Goal: Task Accomplishment & Management: Manage account settings

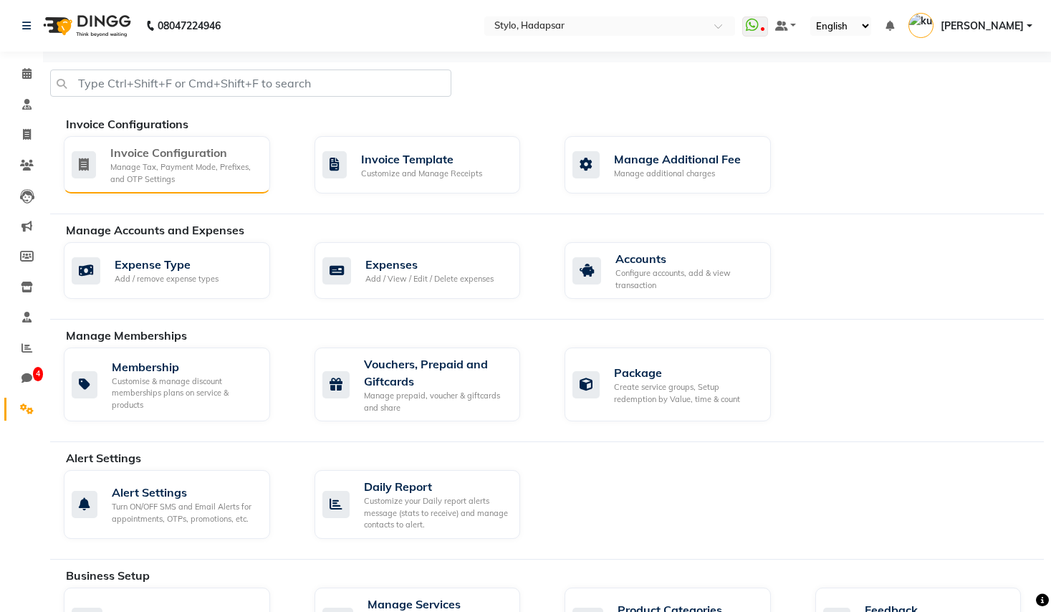
click at [158, 178] on div "Manage Tax, Payment Mode, Prefixes, and OTP Settings" at bounding box center [184, 173] width 148 height 24
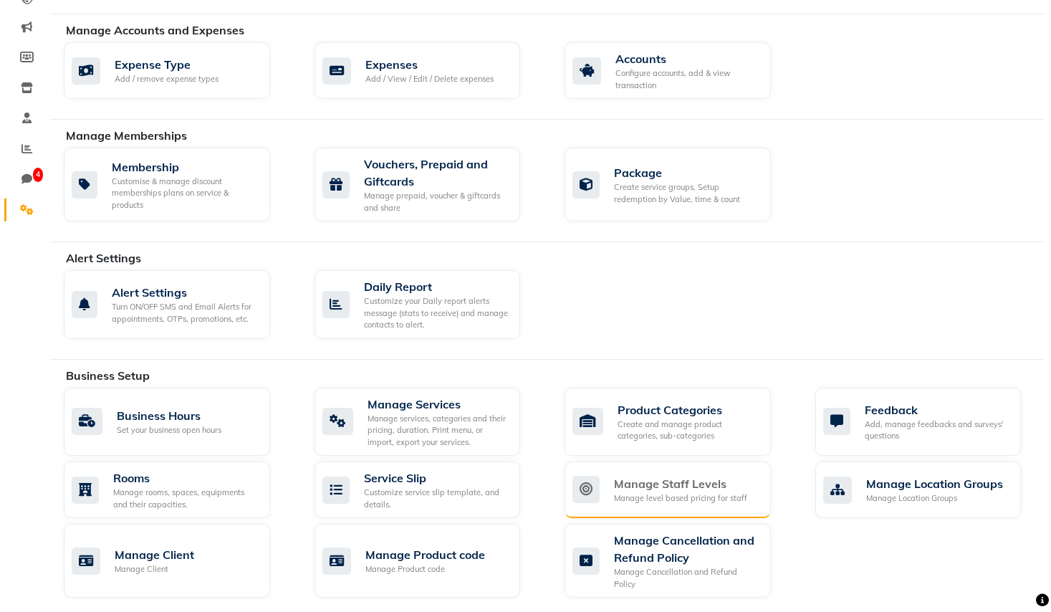
scroll to position [737, 0]
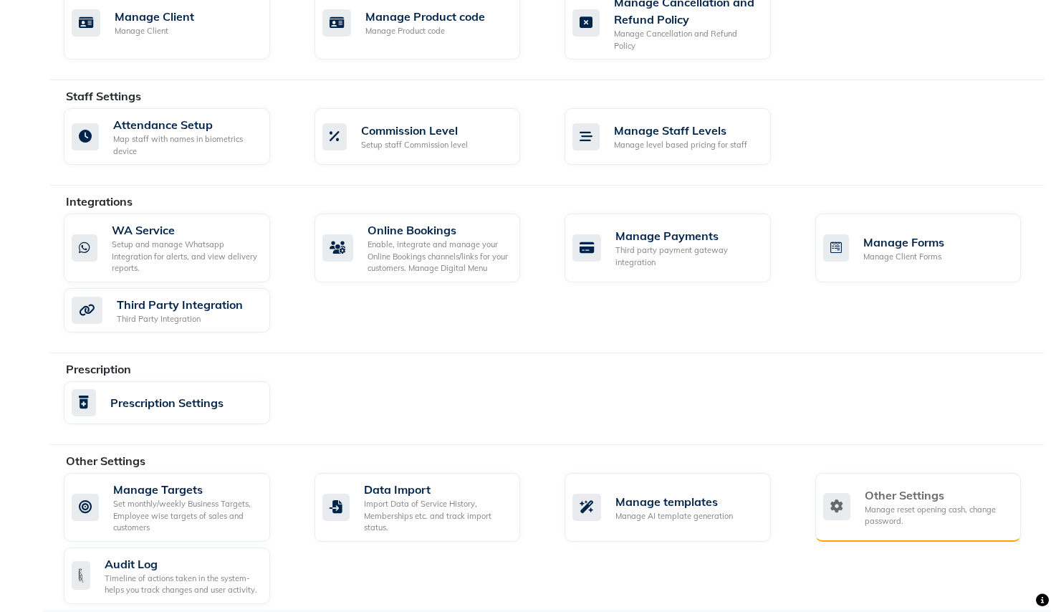
click at [958, 506] on div "Manage reset opening cash, change password." at bounding box center [937, 516] width 145 height 24
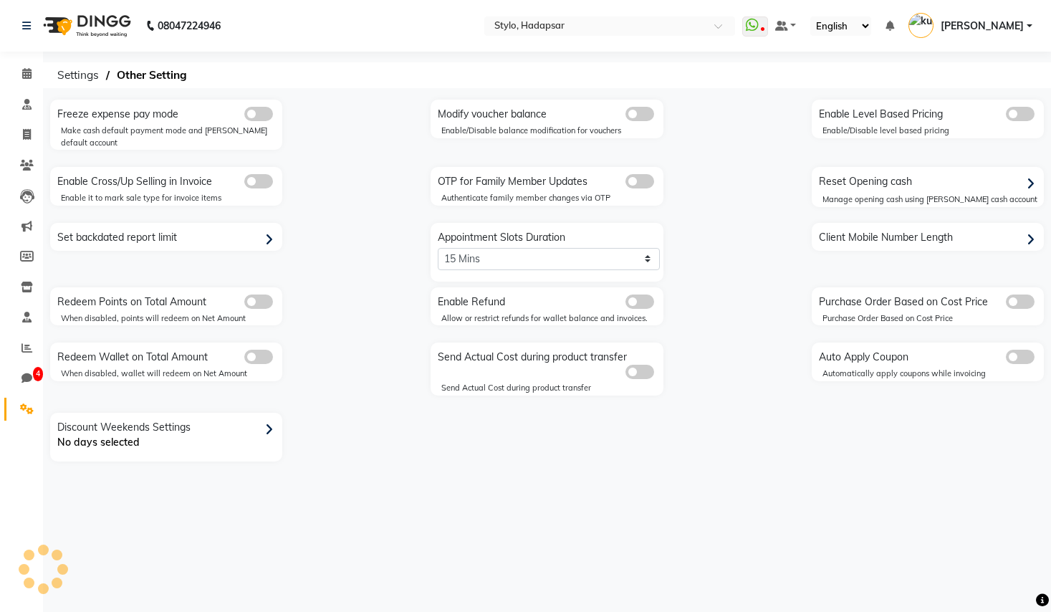
select select "5: 30"
click at [642, 174] on span at bounding box center [639, 181] width 29 height 14
click at [625, 183] on input "checkbox" at bounding box center [625, 183] width 0 height 0
click at [648, 176] on div "OTP for Family Member Updates" at bounding box center [548, 179] width 228 height 19
click at [645, 174] on span at bounding box center [639, 181] width 29 height 14
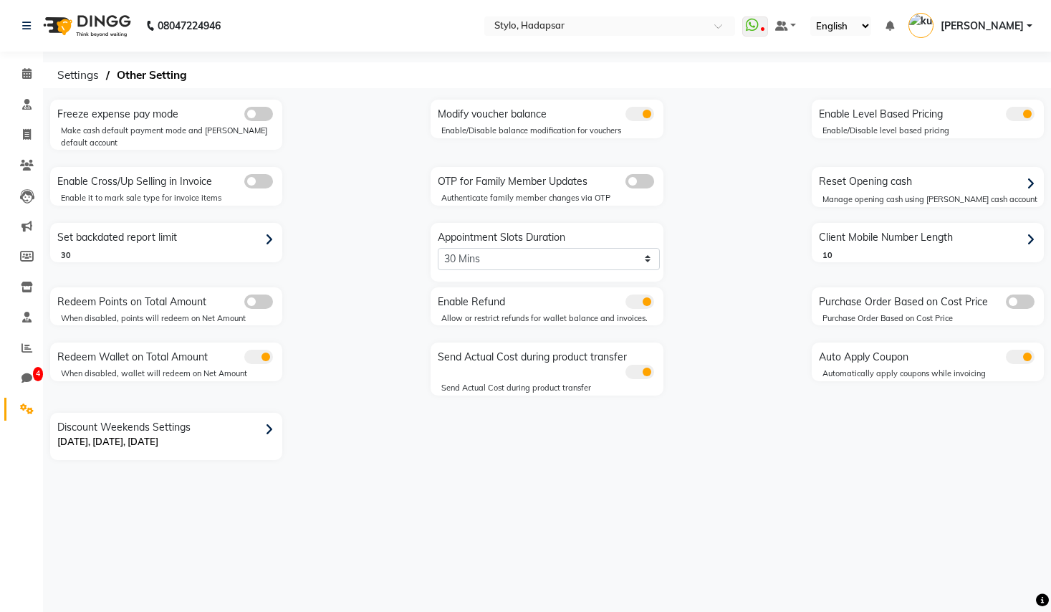
click at [625, 183] on input "checkbox" at bounding box center [625, 183] width 0 height 0
click at [636, 174] on span at bounding box center [639, 181] width 29 height 14
click at [625, 183] on input "checkbox" at bounding box center [625, 183] width 0 height 0
click at [639, 174] on span at bounding box center [639, 181] width 29 height 14
click at [625, 183] on input "checkbox" at bounding box center [625, 183] width 0 height 0
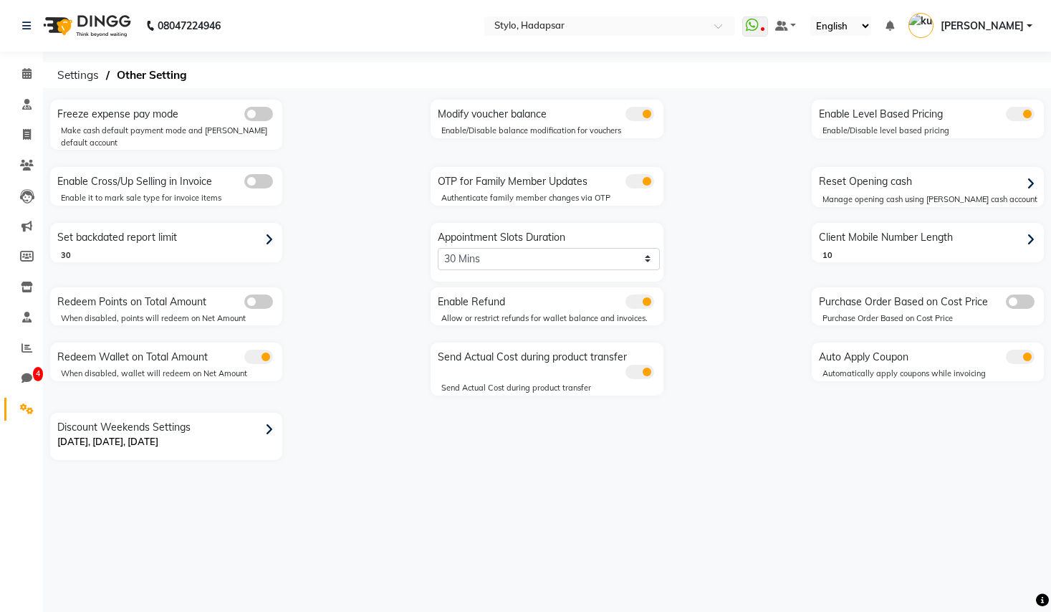
click at [638, 174] on span at bounding box center [639, 181] width 29 height 14
click at [625, 183] on input "checkbox" at bounding box center [625, 183] width 0 height 0
click at [631, 175] on span at bounding box center [639, 181] width 29 height 14
click at [625, 183] on input "checkbox" at bounding box center [625, 183] width 0 height 0
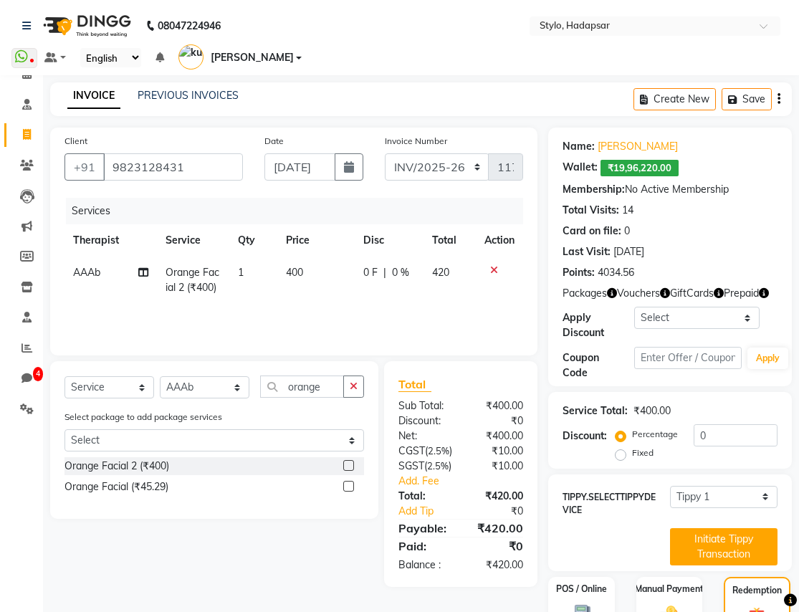
select select "157"
select select "service"
select select "1670"
select select "Z73944"
click at [29, 151] on li "Clients" at bounding box center [21, 165] width 43 height 31
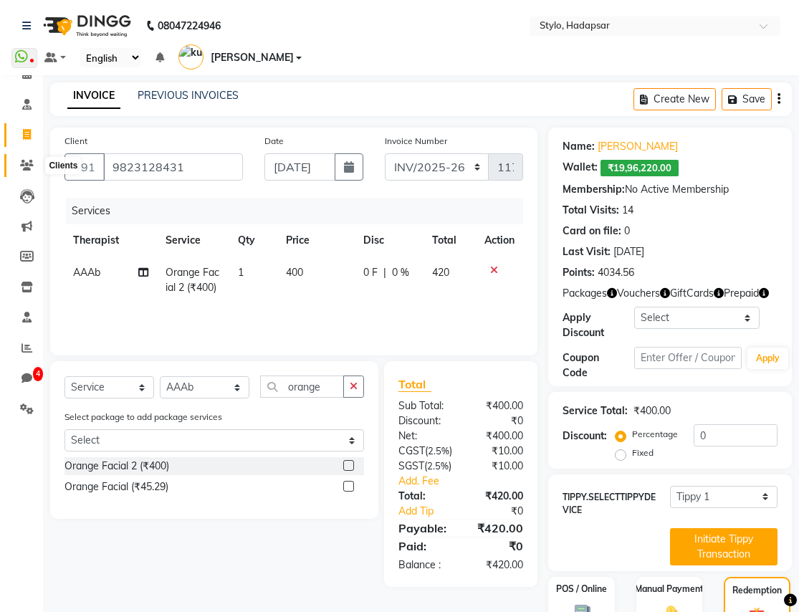
click at [25, 167] on icon at bounding box center [27, 165] width 14 height 11
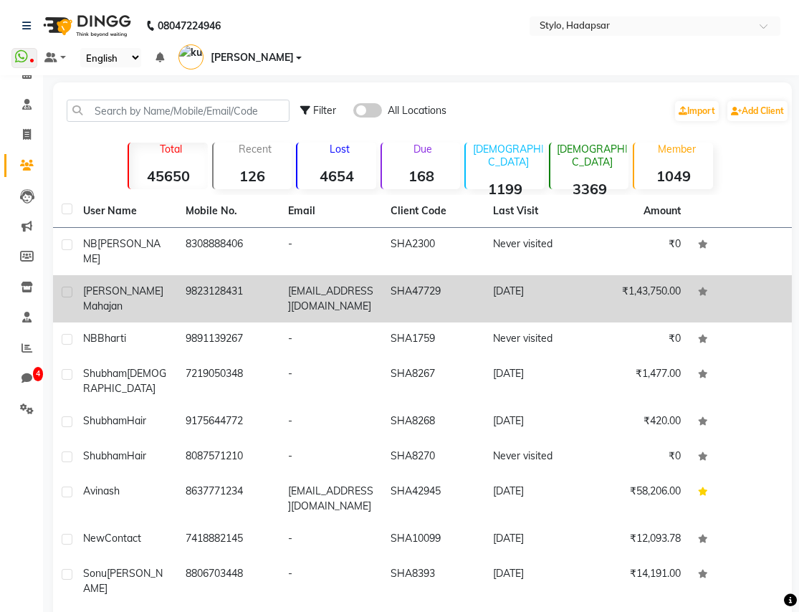
click at [198, 275] on td "9823128431" at bounding box center [228, 298] width 102 height 47
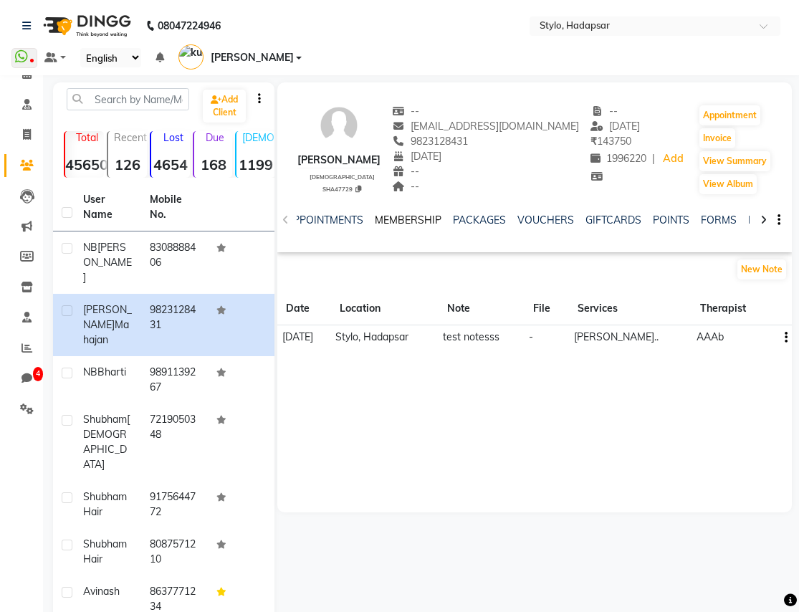
scroll to position [0, 455]
click at [613, 213] on link "FAMILY" at bounding box center [629, 219] width 34 height 13
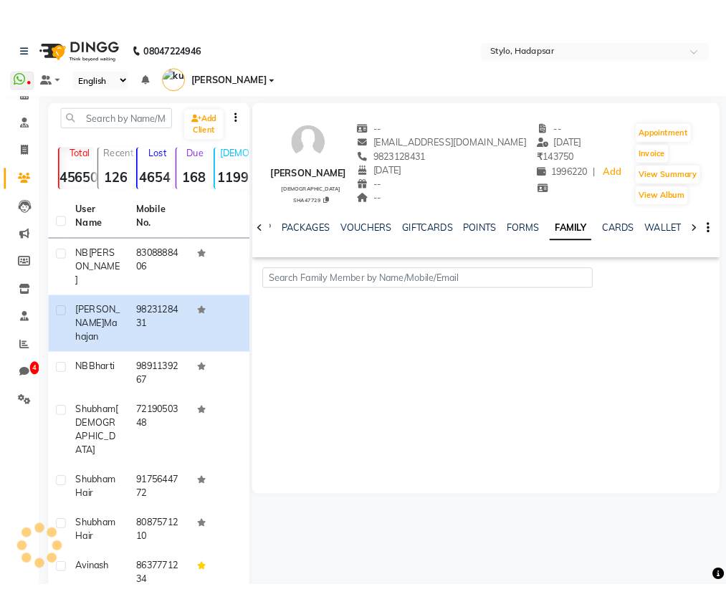
scroll to position [0, 323]
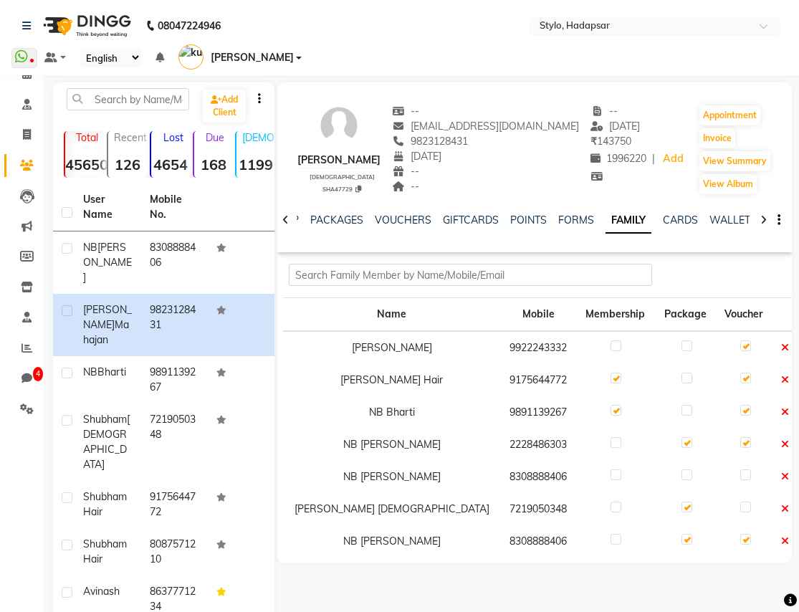
click at [610, 469] on div at bounding box center [614, 476] width 9 height 15
click at [610, 469] on label at bounding box center [615, 474] width 11 height 11
click at [610, 471] on input "checkbox" at bounding box center [614, 475] width 9 height 9
checkbox input "true"
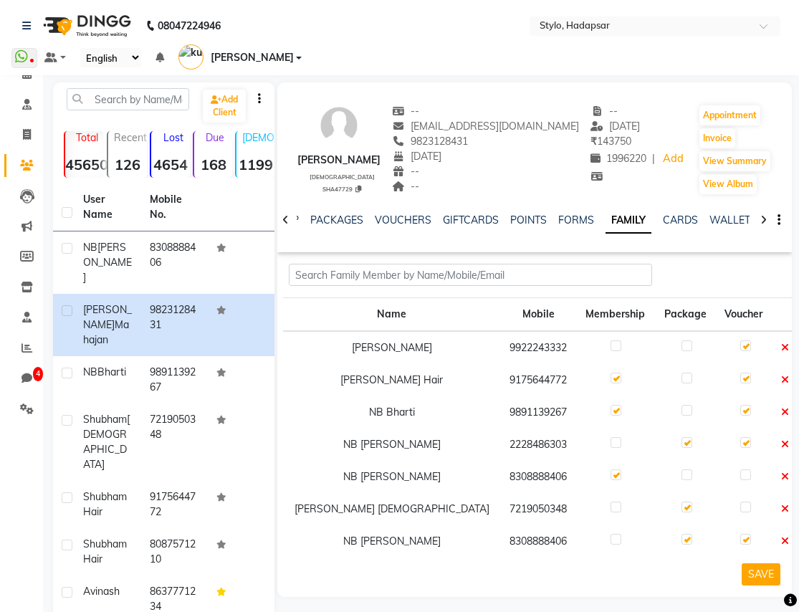
click at [681, 469] on label at bounding box center [686, 474] width 11 height 11
click at [681, 471] on input "checkbox" at bounding box center [685, 475] width 9 height 9
checkbox input "true"
click at [766, 563] on button "SAVE" at bounding box center [760, 574] width 39 height 22
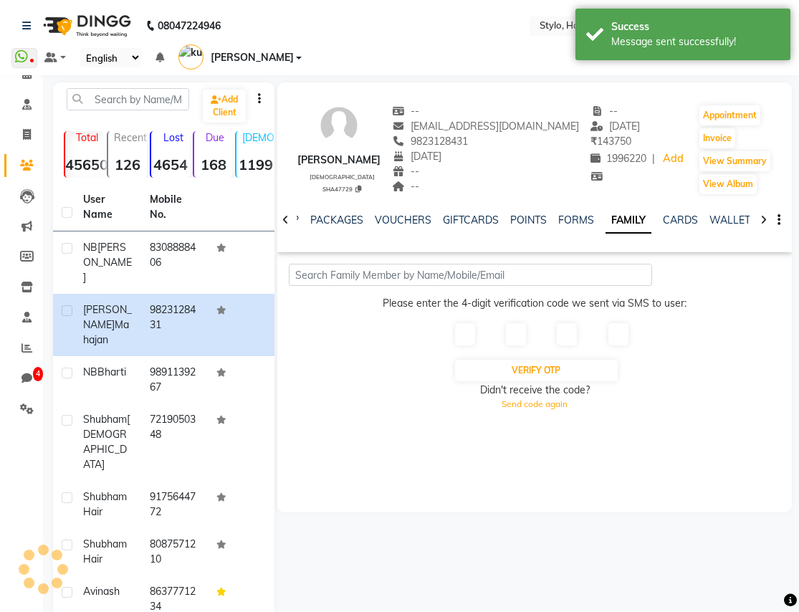
click at [466, 323] on input "text" at bounding box center [465, 334] width 20 height 22
type input "1"
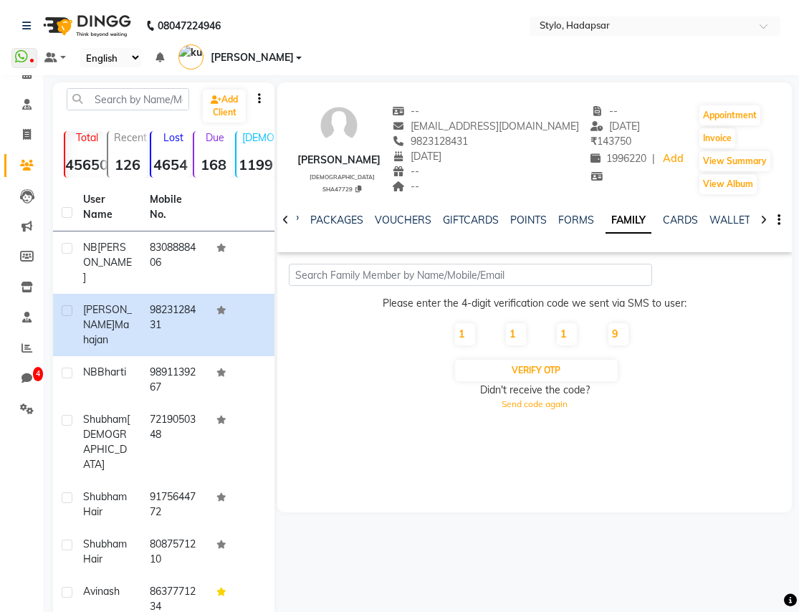
type input "9"
click at [550, 360] on button "Verify OTP" at bounding box center [536, 370] width 163 height 21
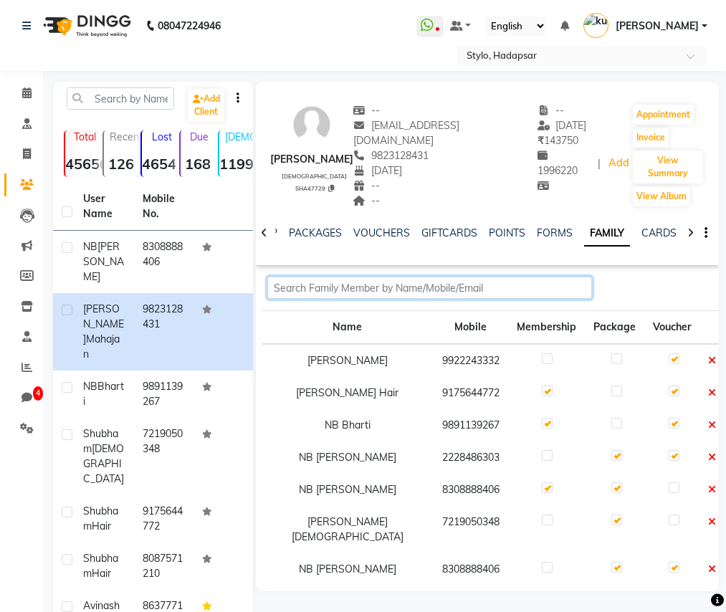
click at [493, 279] on input "text" at bounding box center [429, 287] width 324 height 22
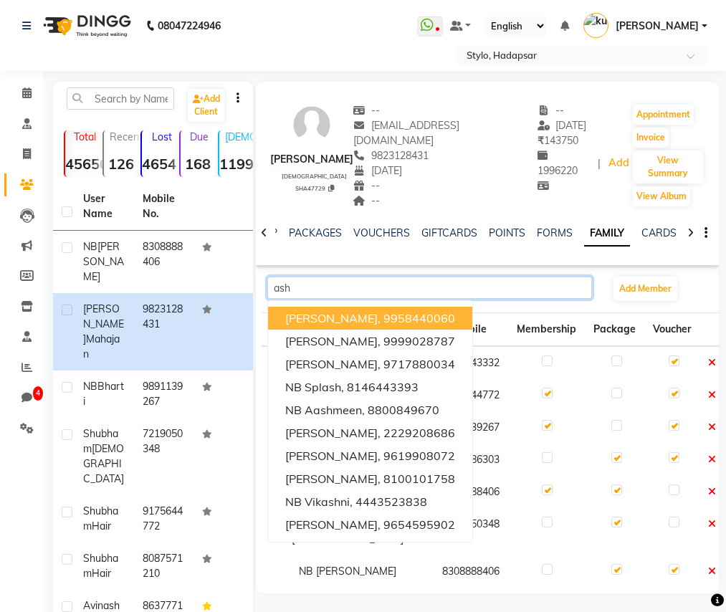
click at [356, 312] on button "NB Ash, 9958440060" at bounding box center [370, 318] width 204 height 23
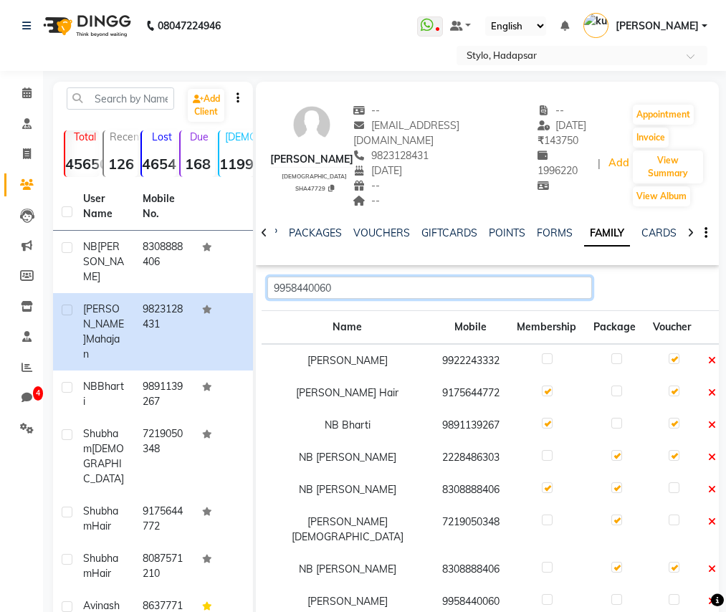
scroll to position [168, 0]
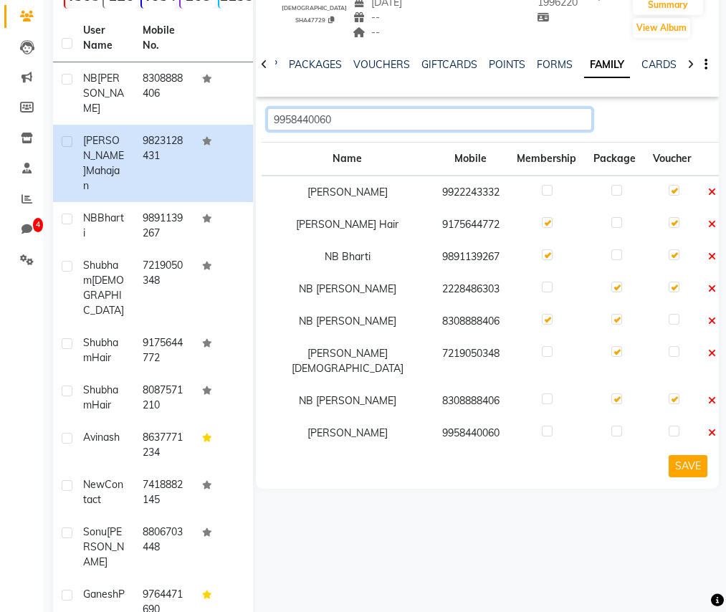
type input "9958440060"
click at [689, 455] on button "SAVE" at bounding box center [687, 466] width 39 height 22
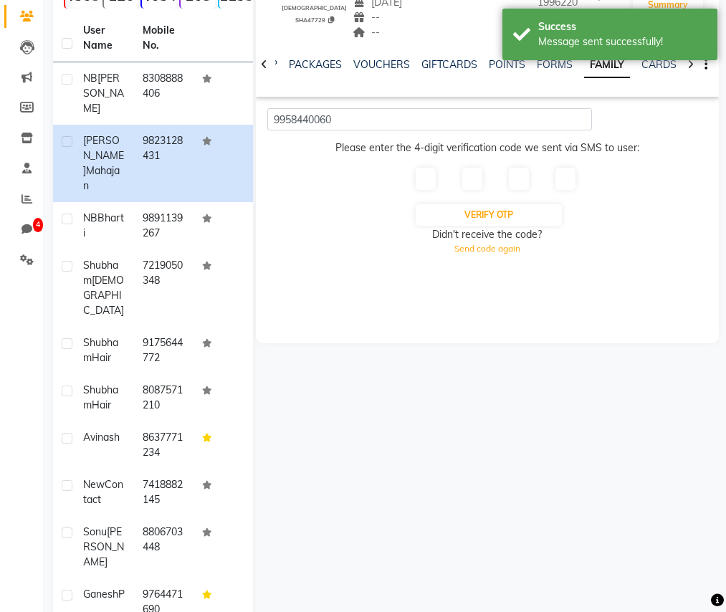
click at [423, 168] on input "text" at bounding box center [425, 179] width 20 height 22
type input "9"
type input "3"
type input "7"
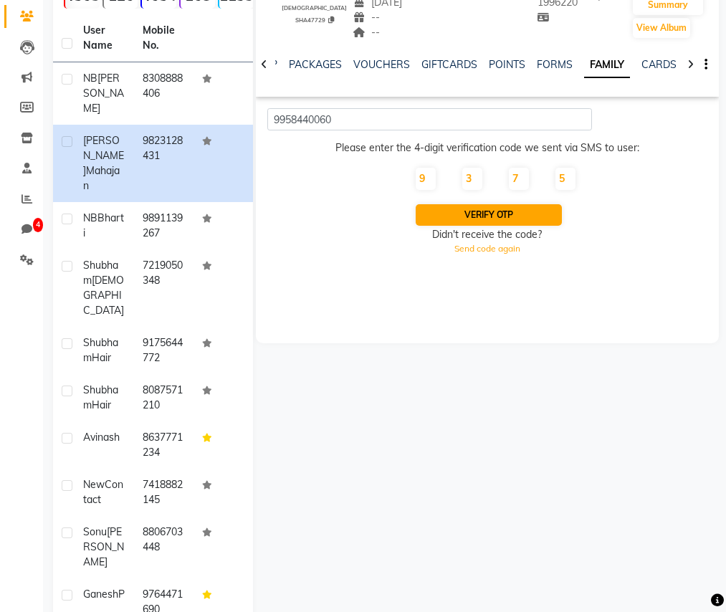
type input "5"
click at [511, 208] on button "Verify OTP" at bounding box center [487, 214] width 145 height 21
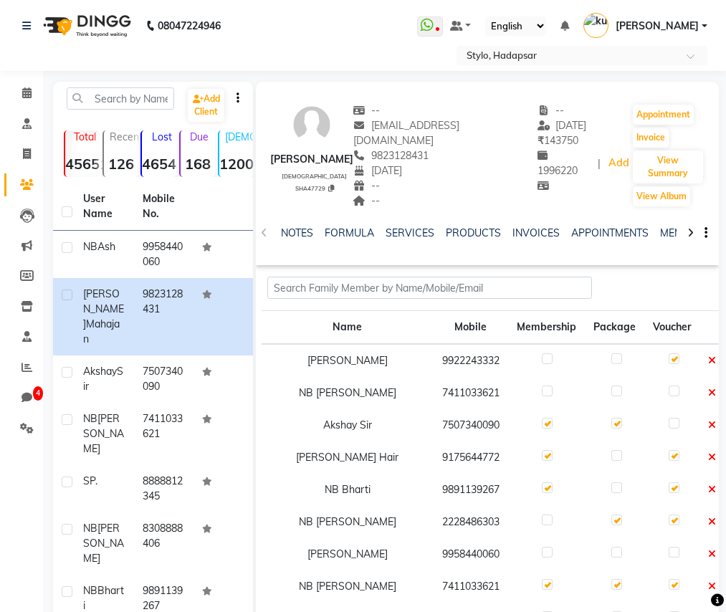
scroll to position [168, 0]
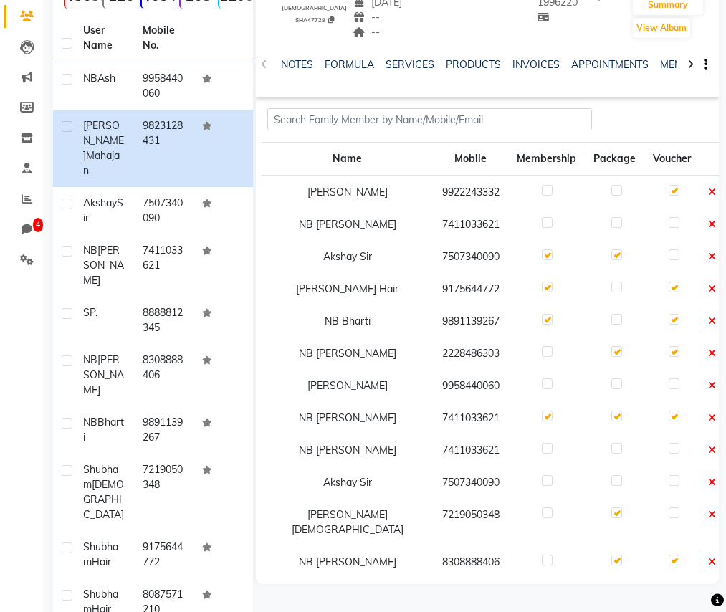
click at [708, 555] on span at bounding box center [712, 561] width 8 height 13
click at [708, 509] on icon at bounding box center [712, 514] width 8 height 10
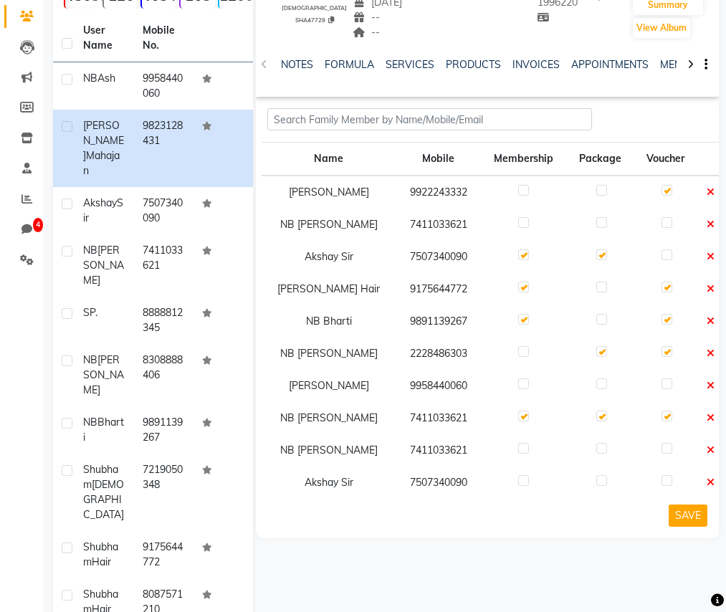
click at [711, 476] on span at bounding box center [710, 482] width 8 height 13
click at [710, 445] on icon at bounding box center [710, 450] width 8 height 10
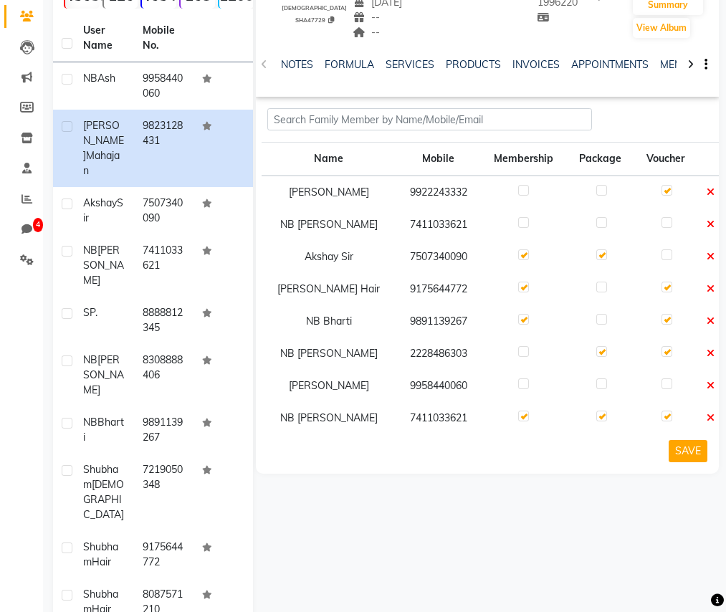
click at [708, 413] on icon at bounding box center [710, 418] width 8 height 10
click at [708, 380] on icon at bounding box center [710, 385] width 8 height 10
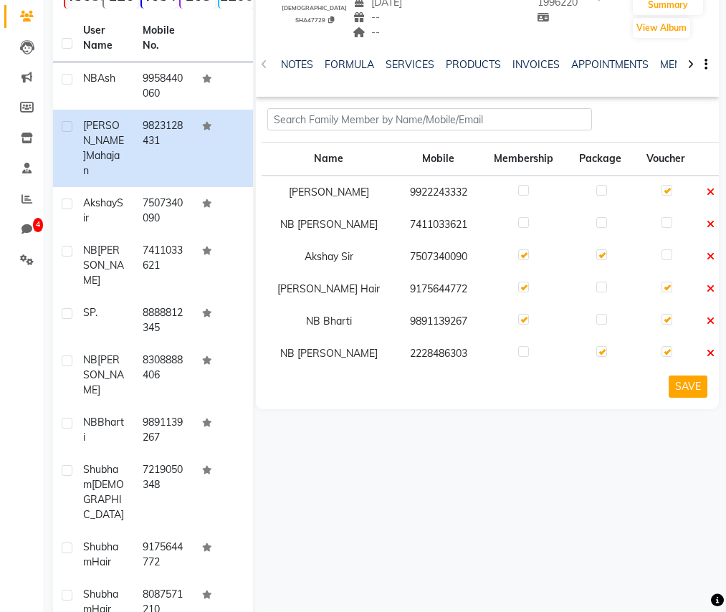
click at [708, 348] on icon at bounding box center [710, 353] width 8 height 10
click at [708, 316] on icon at bounding box center [710, 321] width 8 height 10
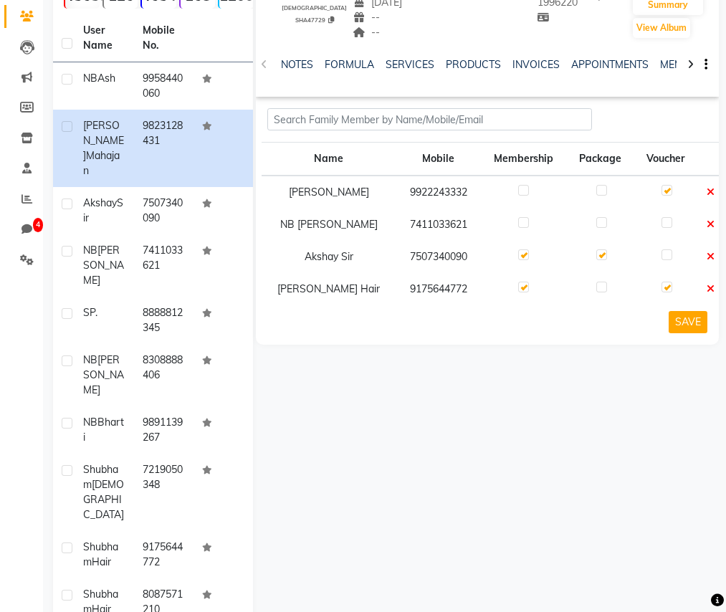
click at [708, 284] on icon at bounding box center [710, 289] width 8 height 10
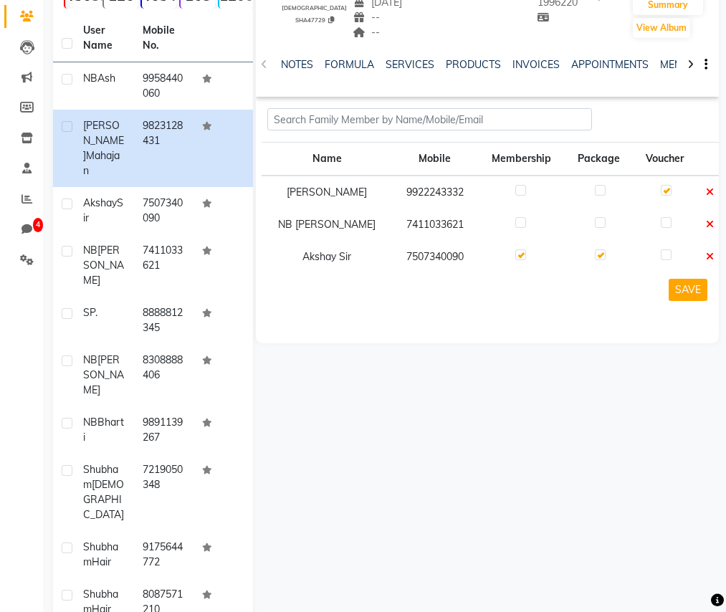
click at [710, 251] on icon at bounding box center [710, 256] width 8 height 10
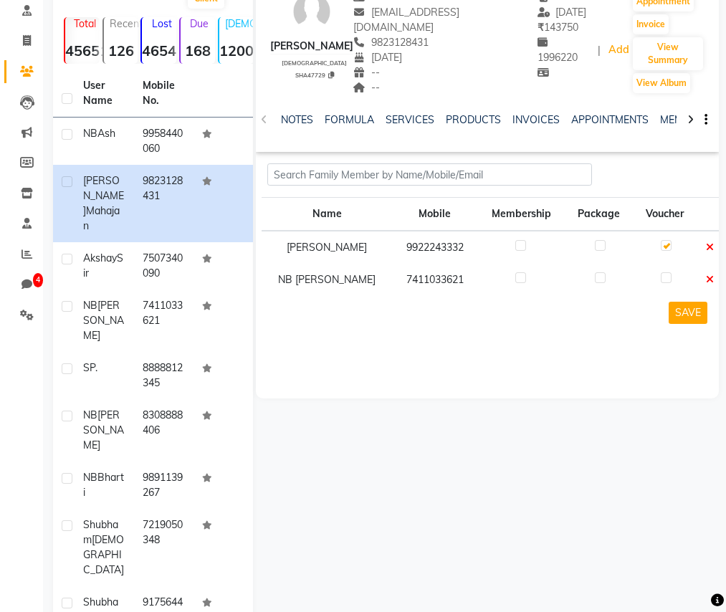
scroll to position [44, 0]
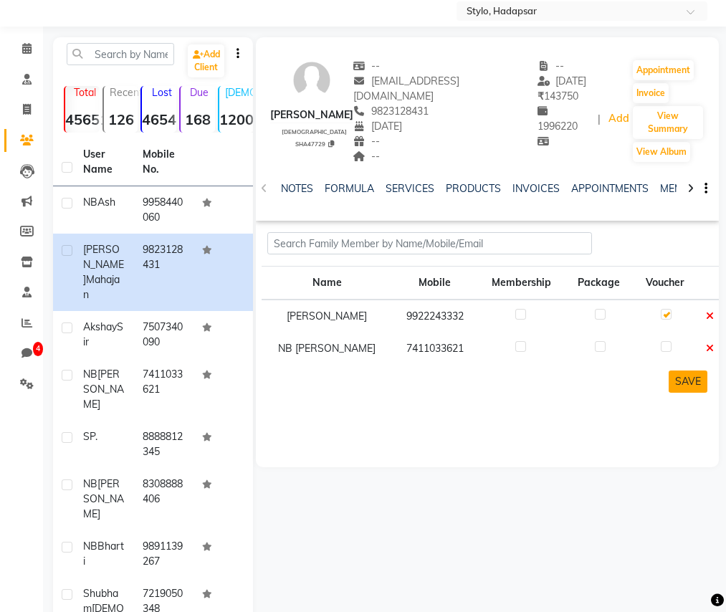
click at [688, 370] on button "SAVE" at bounding box center [687, 381] width 39 height 22
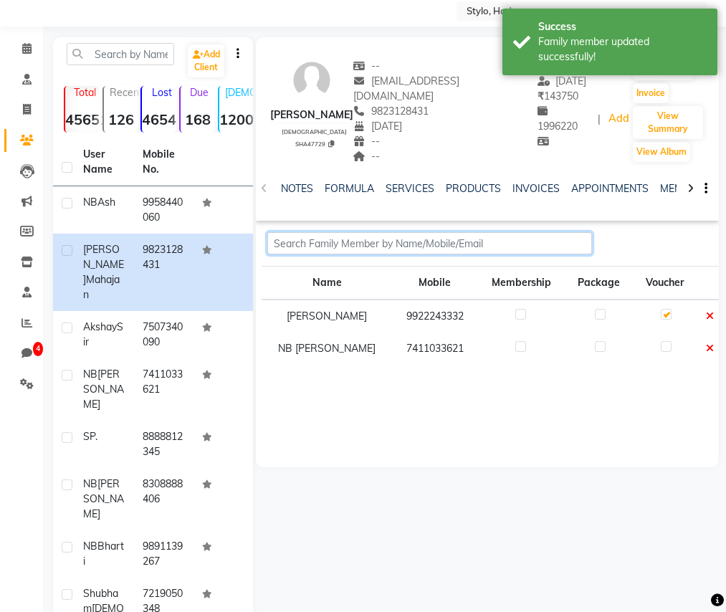
click at [585, 232] on input "text" at bounding box center [429, 243] width 324 height 22
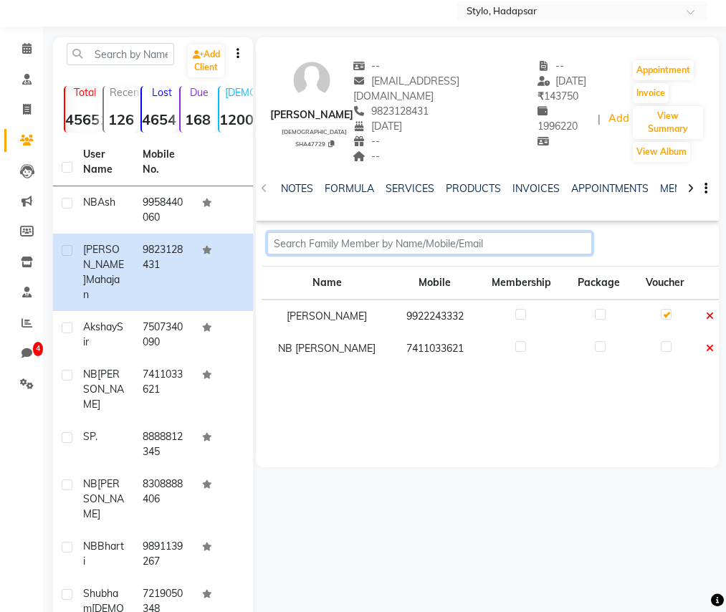
click at [447, 233] on input "text" at bounding box center [429, 243] width 324 height 22
click at [473, 215] on div "shubham mahajan male SHA47729 -- abc-test@gmail.com 9823128431 June 25, 2016 --…" at bounding box center [487, 203] width 463 height 333
click at [460, 233] on input "text" at bounding box center [429, 243] width 324 height 22
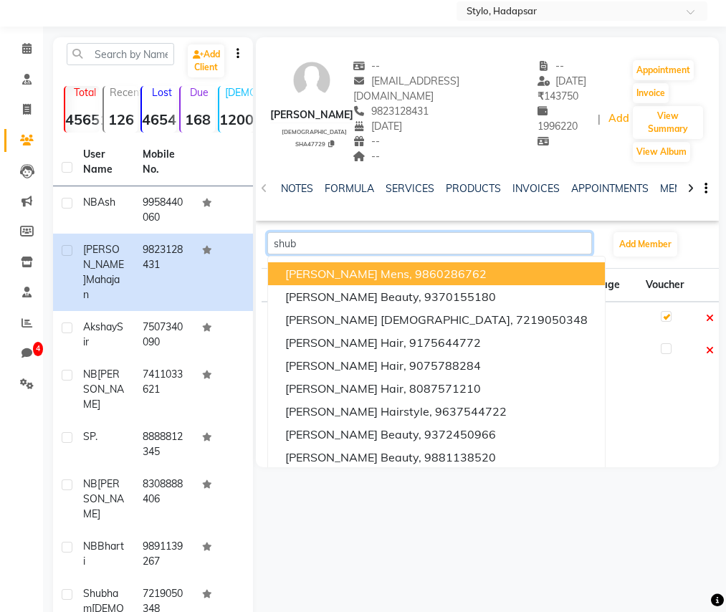
click at [417, 266] on ngb-highlight "9860286762" at bounding box center [451, 273] width 72 height 14
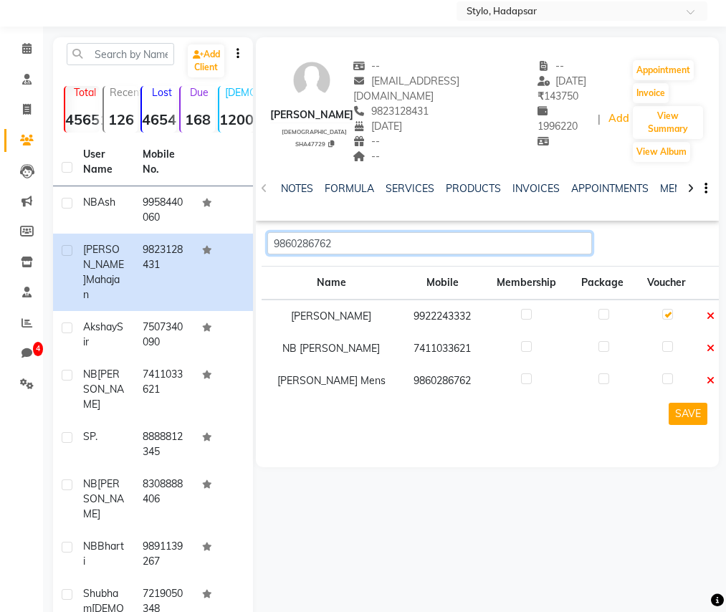
type input "9860286762"
click at [695, 403] on button "SAVE" at bounding box center [687, 414] width 39 height 22
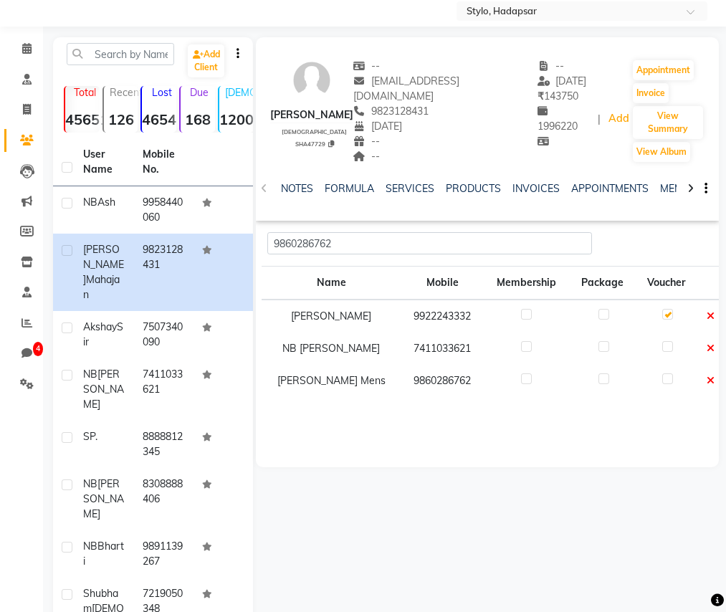
click at [598, 373] on label at bounding box center [603, 378] width 11 height 11
click at [598, 375] on input "checkbox" at bounding box center [602, 379] width 9 height 9
checkbox input "true"
click at [521, 373] on label at bounding box center [526, 378] width 11 height 11
click at [521, 375] on input "checkbox" at bounding box center [525, 379] width 9 height 9
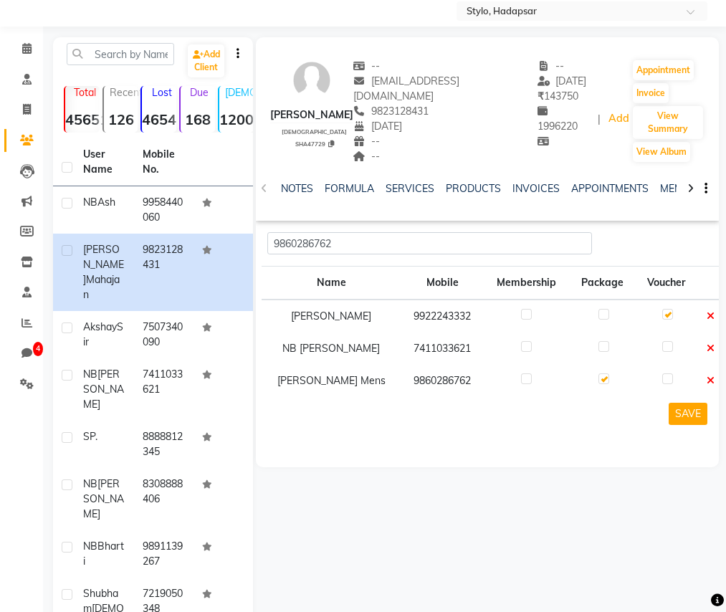
checkbox input "true"
click at [688, 403] on button "SAVE" at bounding box center [687, 414] width 39 height 22
click at [405, 182] on link "SERVICES" at bounding box center [409, 188] width 49 height 13
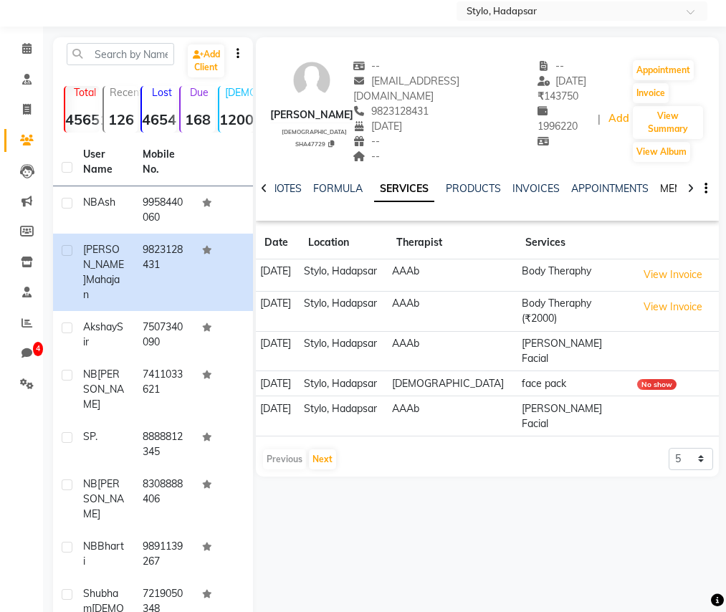
click at [664, 182] on link "MEMBERSHIP" at bounding box center [693, 188] width 67 height 13
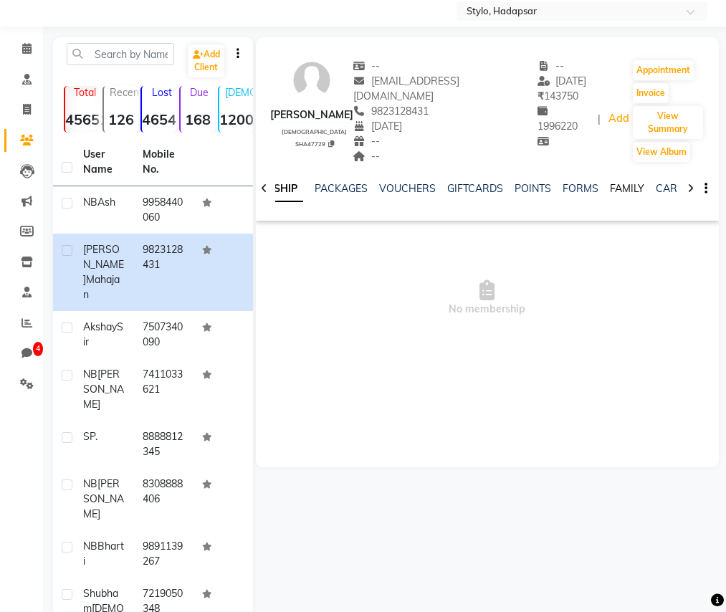
scroll to position [0, 419]
click at [584, 182] on link "FAMILY" at bounding box center [585, 188] width 34 height 13
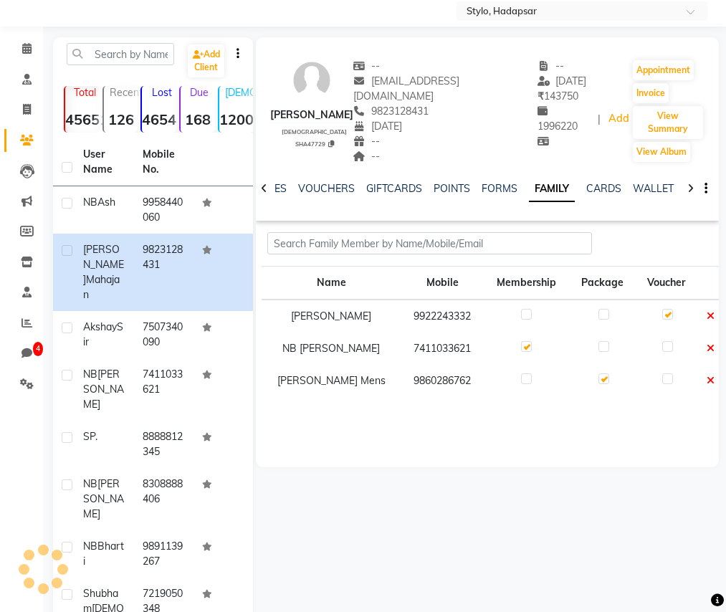
scroll to position [0, 374]
click at [611, 182] on link "CARDS" at bounding box center [607, 188] width 35 height 13
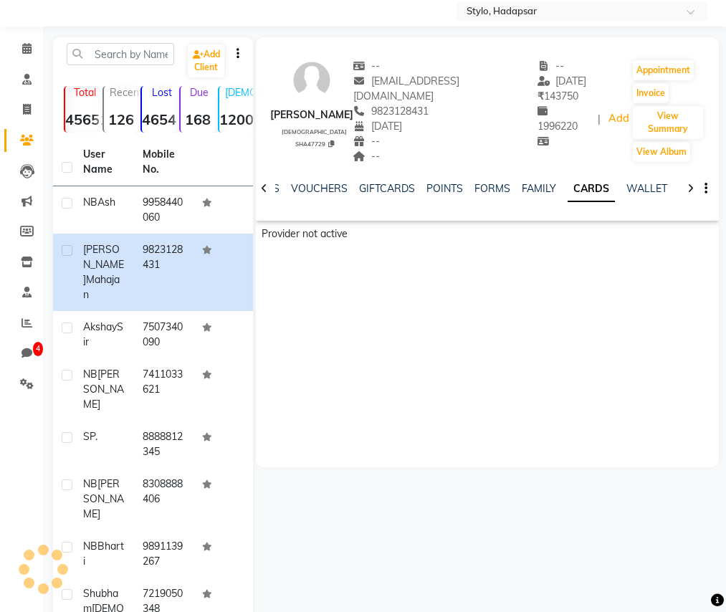
scroll to position [0, 362]
click at [521, 183] on div "NOTES FORMULA SERVICES PRODUCTS INVOICES APPOINTMENTS MEMBERSHIP PACKAGES VOUCH…" at bounding box center [475, 197] width 401 height 32
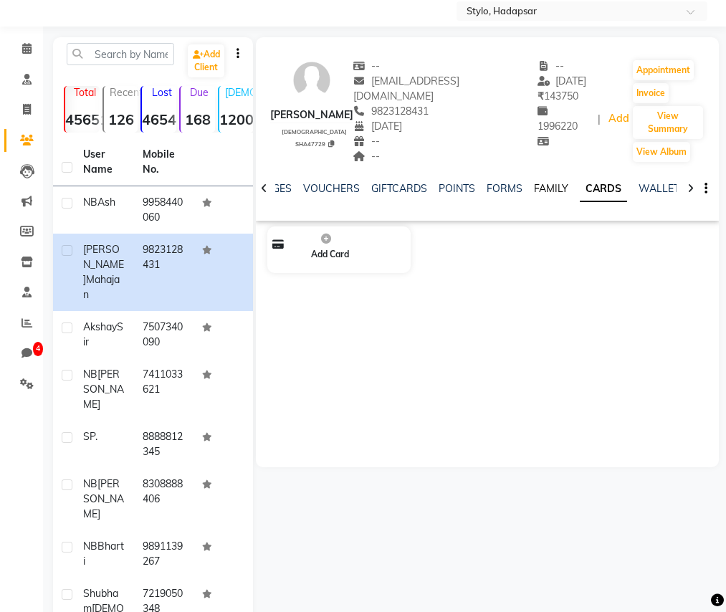
click at [537, 182] on link "FAMILY" at bounding box center [551, 188] width 34 height 13
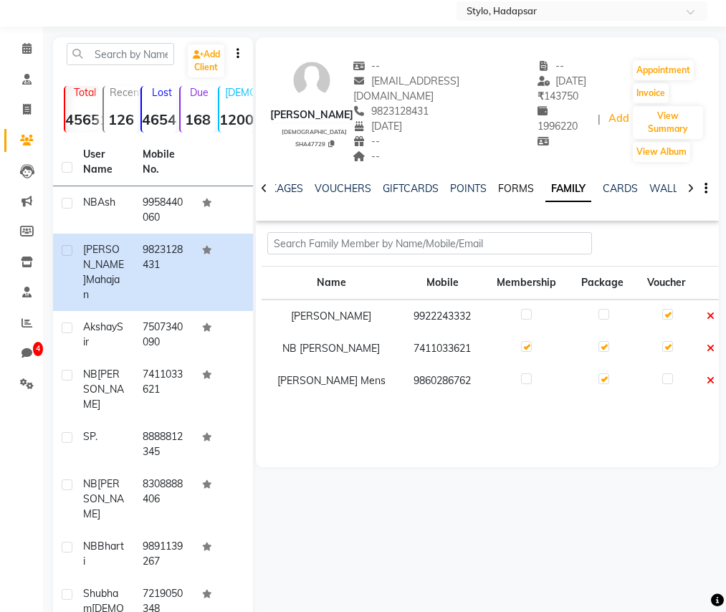
click at [506, 182] on link "FORMS" at bounding box center [516, 188] width 36 height 13
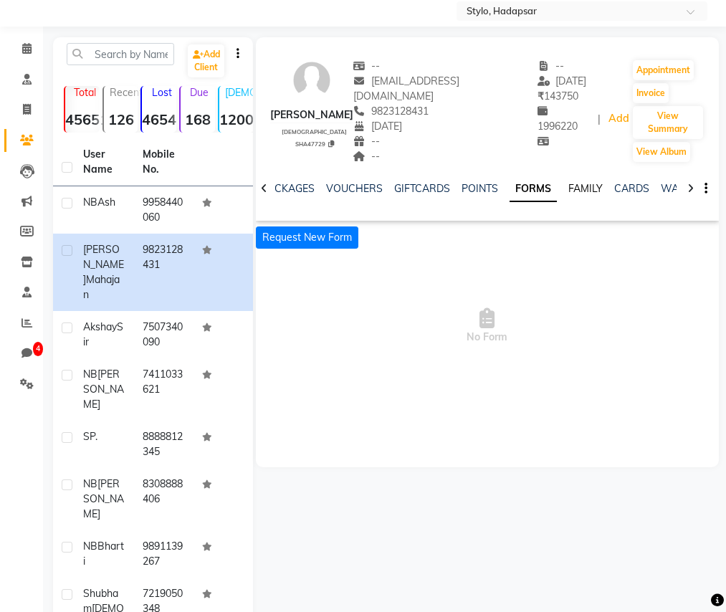
click at [573, 182] on link "FAMILY" at bounding box center [585, 188] width 34 height 13
